Goal: Communication & Community: Answer question/provide support

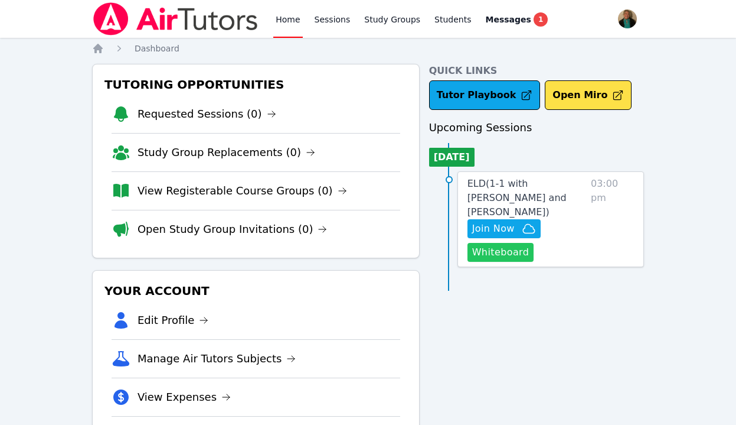
click at [506, 243] on button "Whiteboard" at bounding box center [501, 252] width 67 height 19
click at [534, 179] on span "ELD ( 1-1 with [PERSON_NAME] and [PERSON_NAME] )" at bounding box center [517, 198] width 99 height 40
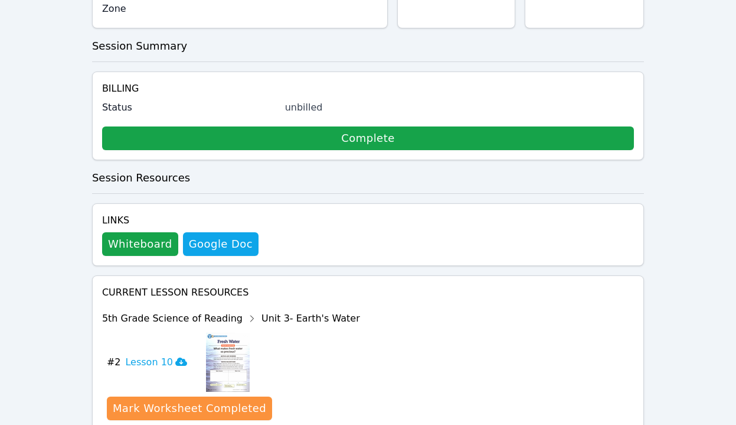
scroll to position [590, 0]
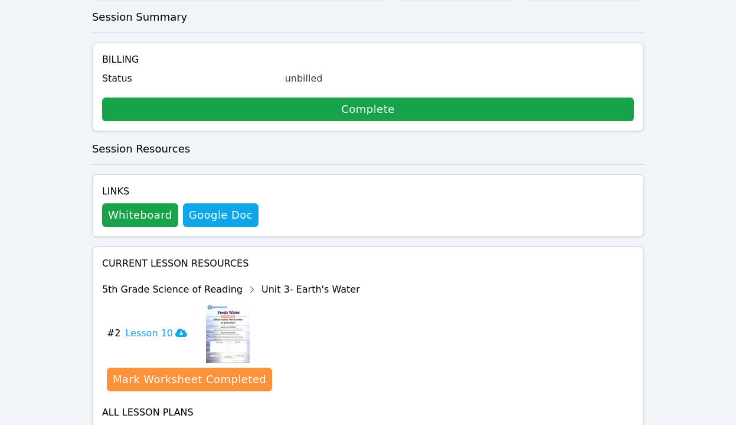
click at [218, 303] on img at bounding box center [228, 332] width 44 height 59
click at [175, 328] on icon at bounding box center [181, 332] width 12 height 8
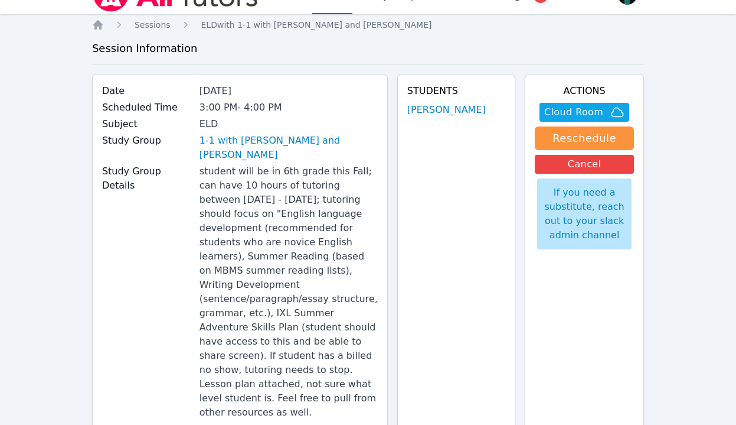
scroll to position [0, 0]
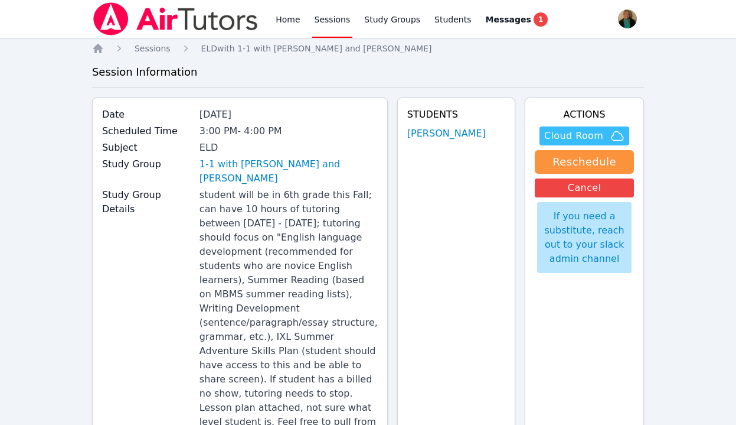
click at [592, 136] on span "Cloud Room" at bounding box center [573, 136] width 59 height 14
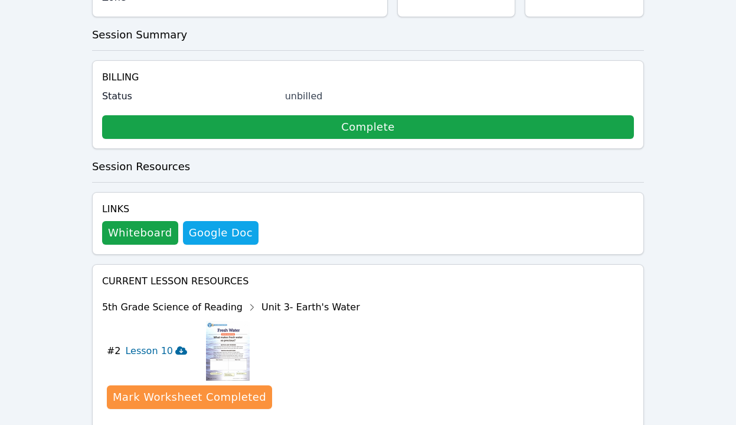
scroll to position [590, 0]
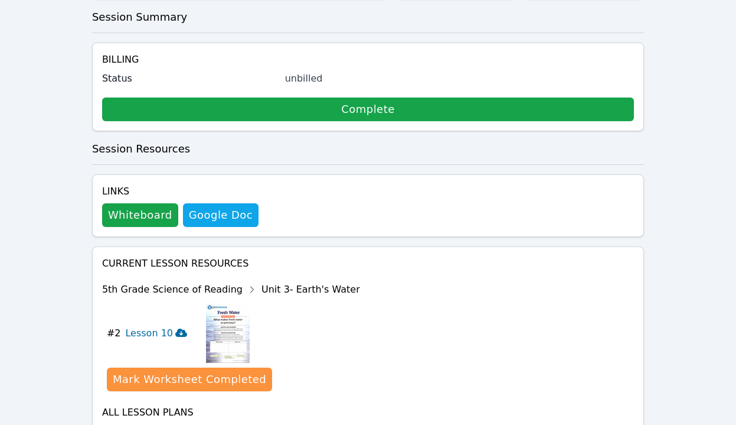
click at [273, 424] on div "Show Topics" at bounding box center [308, 433] width 76 height 12
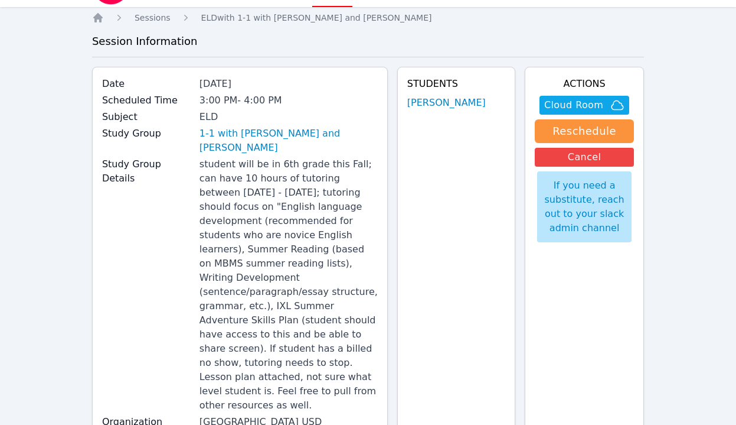
scroll to position [0, 0]
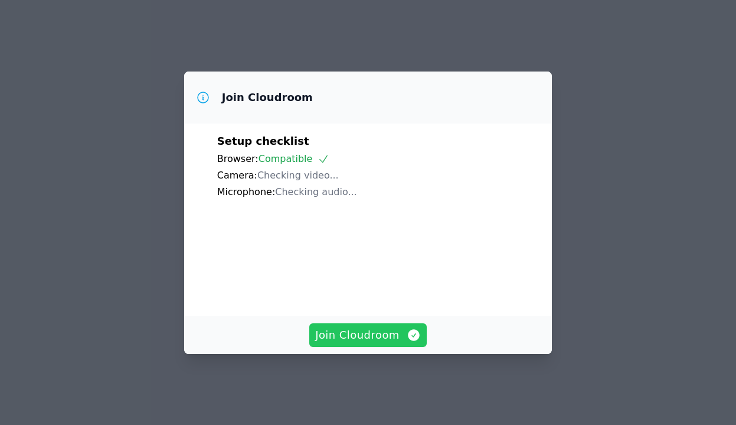
click at [367, 329] on span "Join Cloudroom" at bounding box center [368, 335] width 106 height 17
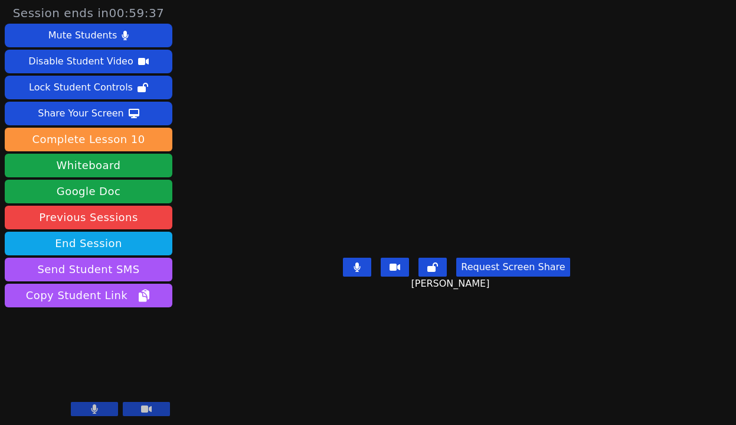
click at [94, 414] on button at bounding box center [94, 409] width 47 height 14
